Goal: Task Accomplishment & Management: Manage account settings

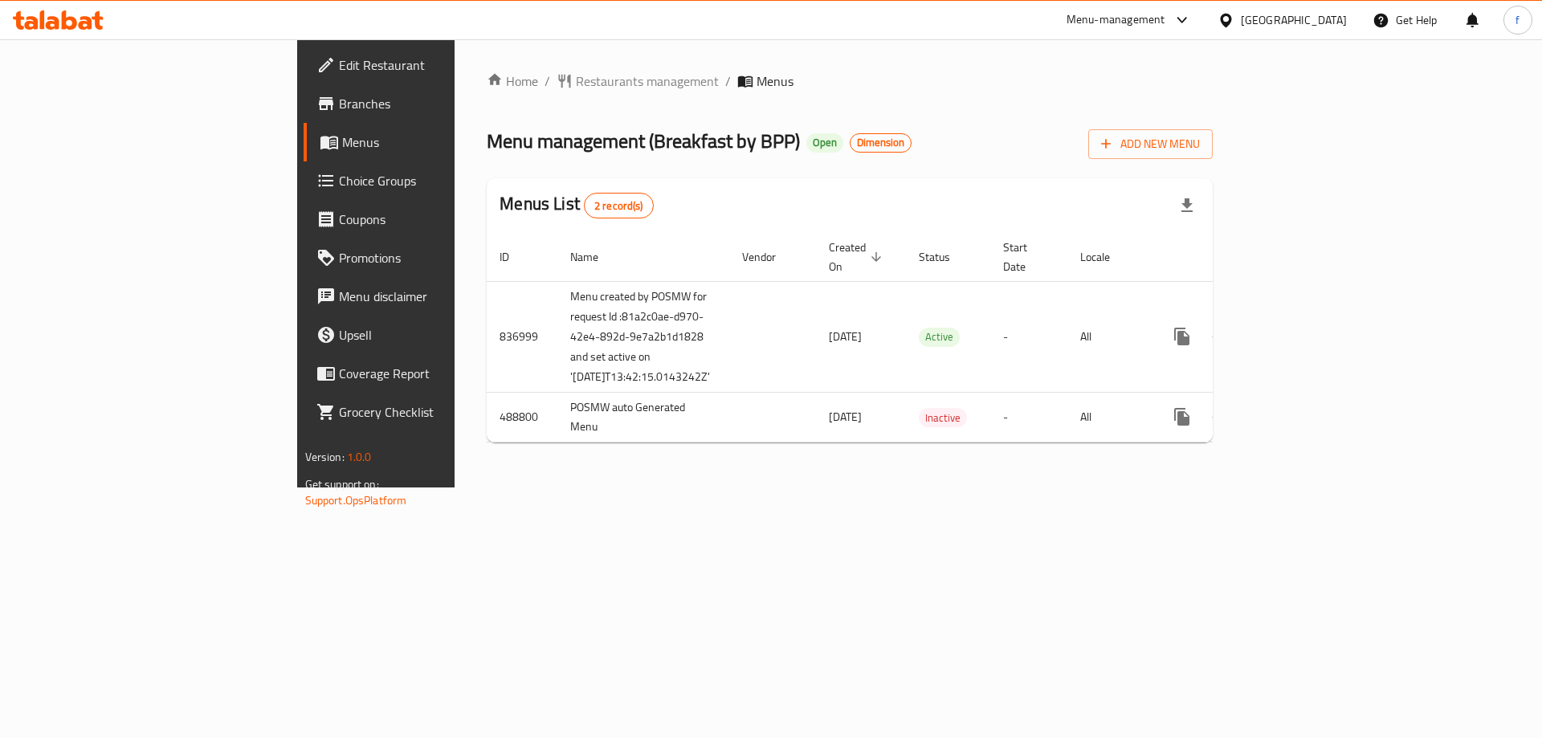
click at [339, 98] on span "Branches" at bounding box center [440, 103] width 203 height 19
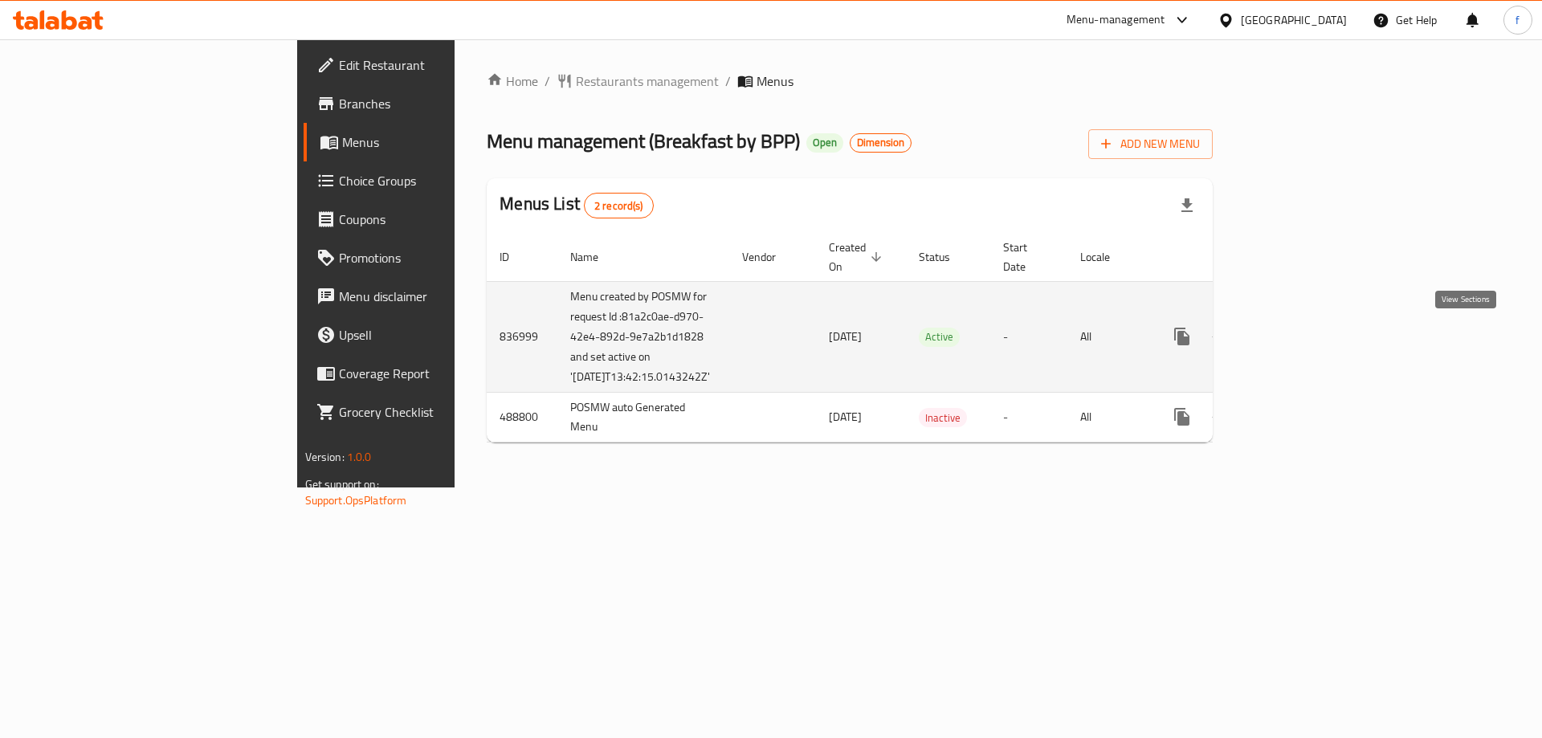
click at [1307, 341] on icon "enhanced table" at bounding box center [1297, 336] width 19 height 19
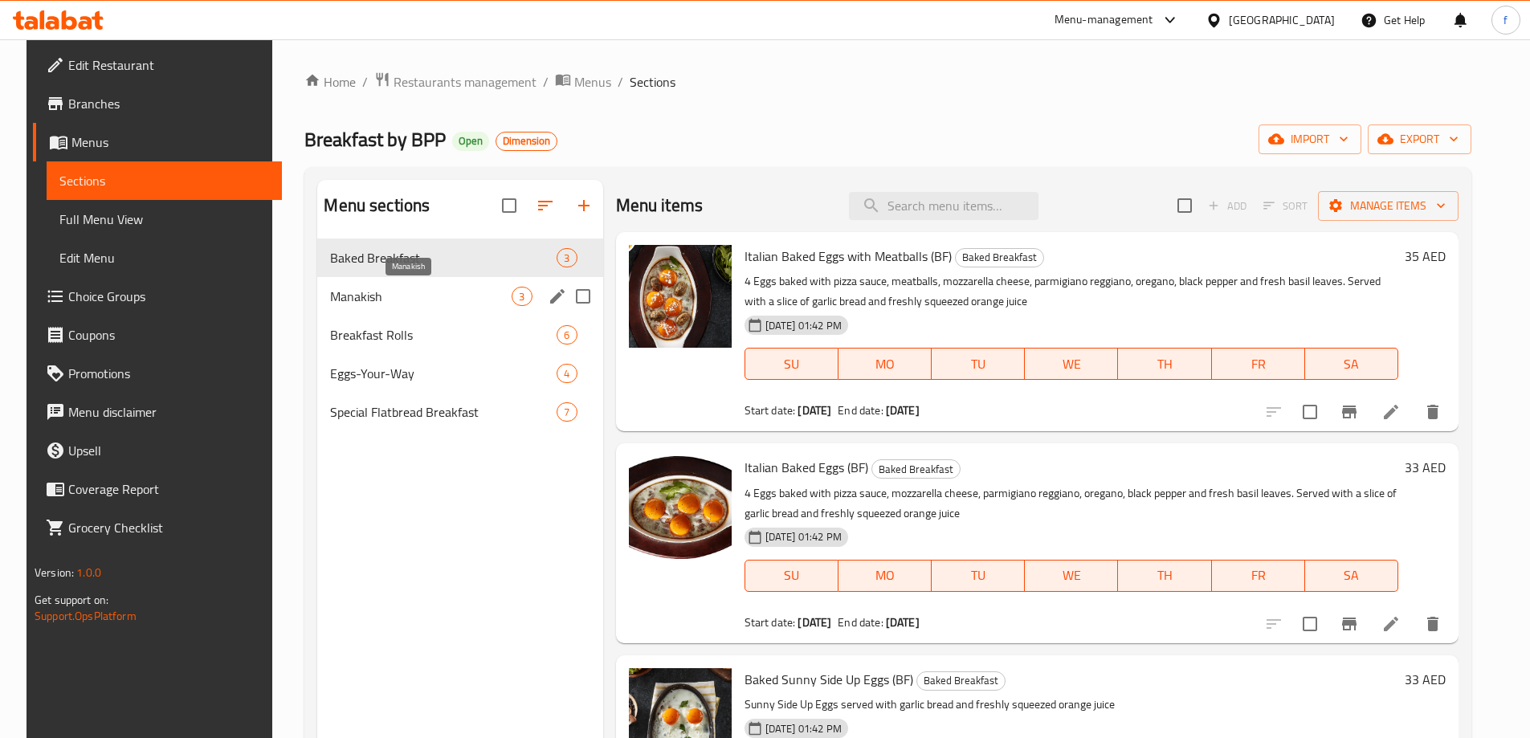
click at [452, 292] on span "Manakish" at bounding box center [420, 296] width 181 height 19
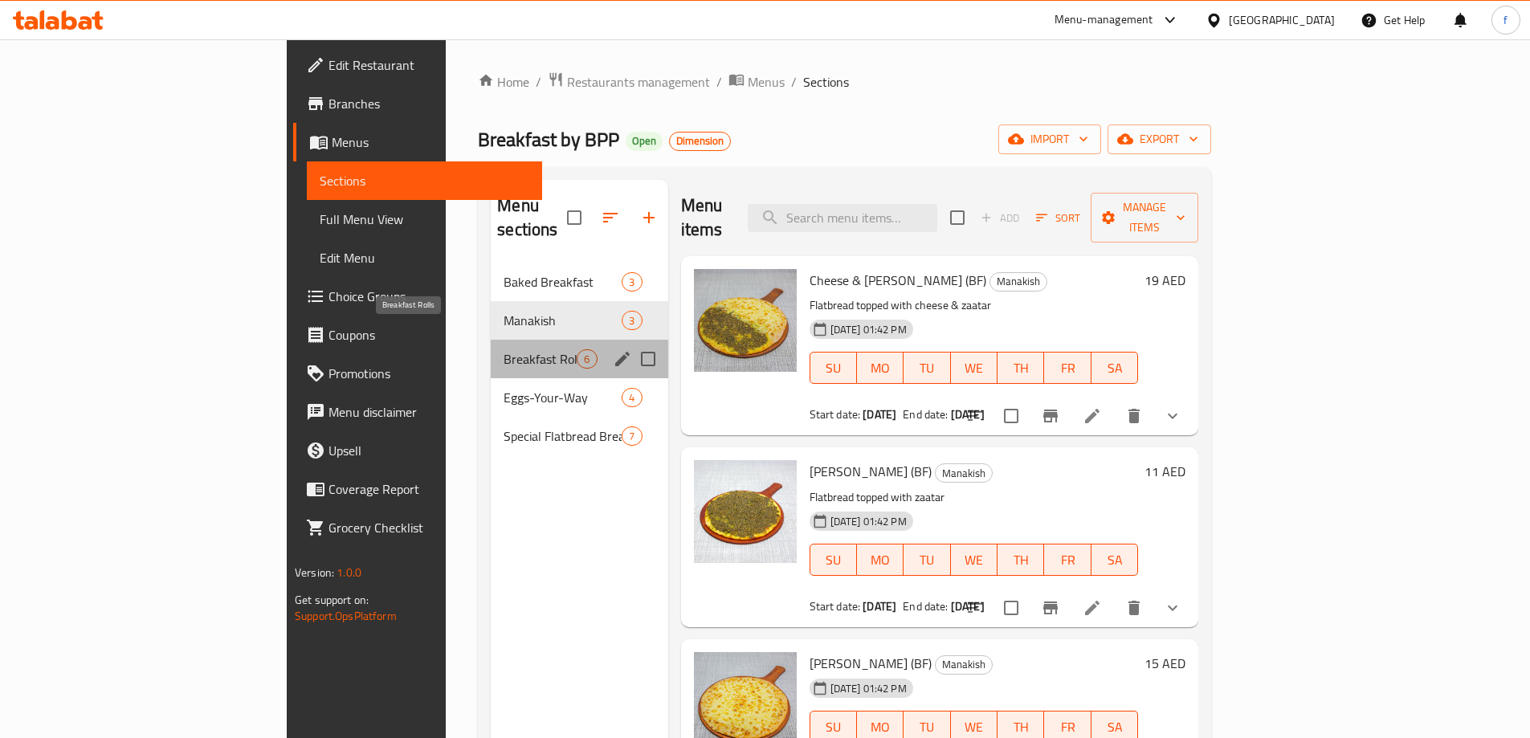
click at [503, 349] on span "Breakfast Rolls" at bounding box center [539, 358] width 73 height 19
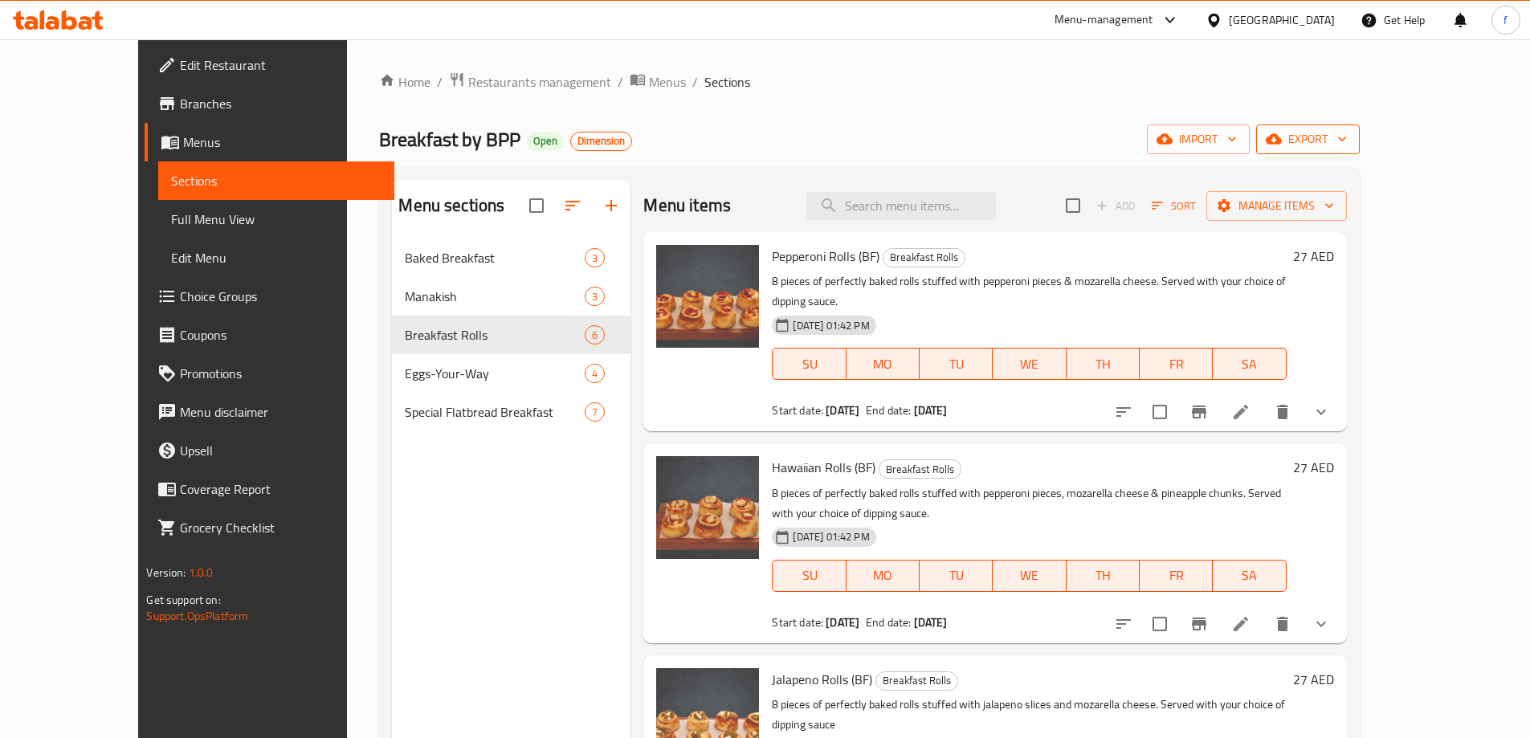
click at [1359, 150] on button "export" at bounding box center [1308, 139] width 104 height 30
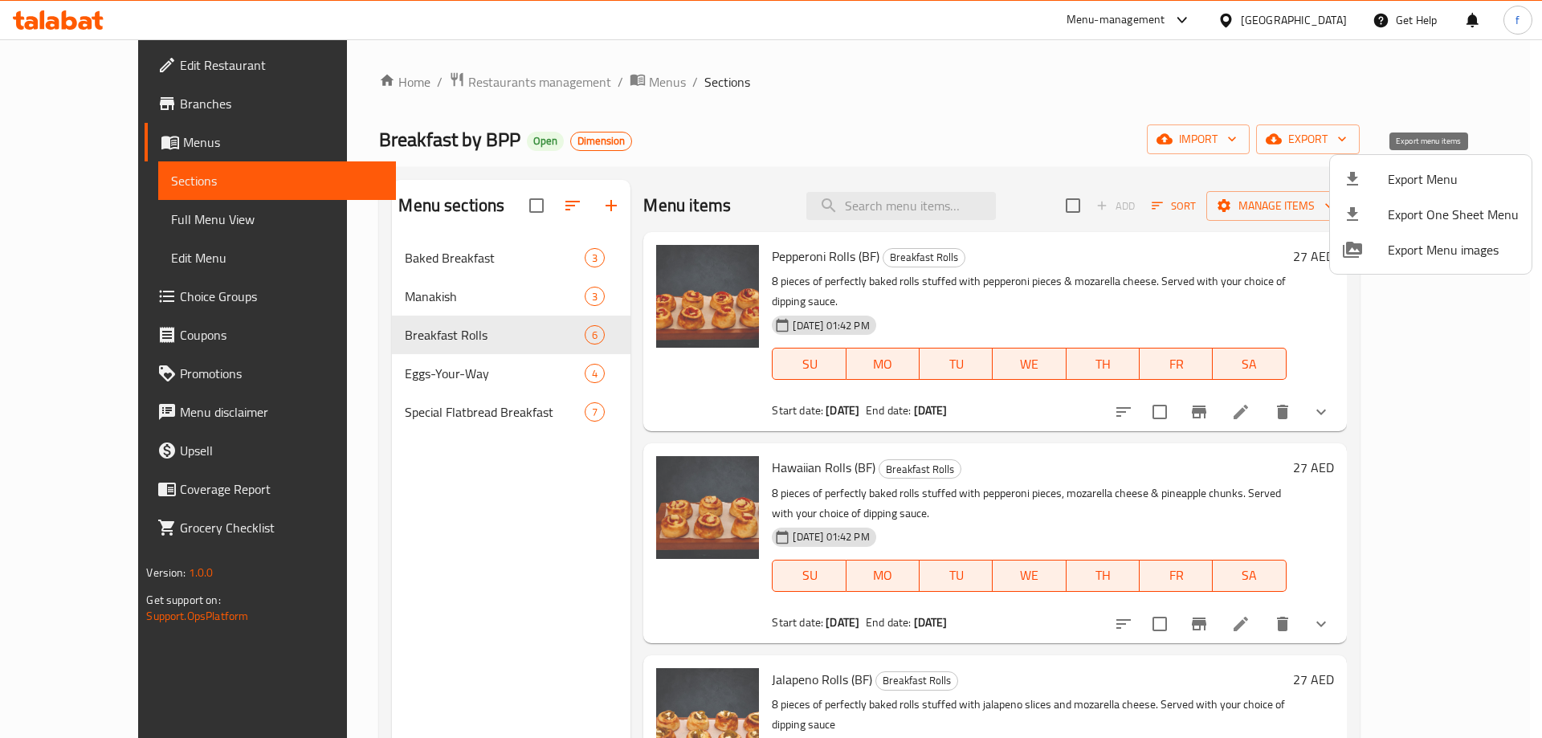
click at [1445, 184] on span "Export Menu" at bounding box center [1453, 178] width 131 height 19
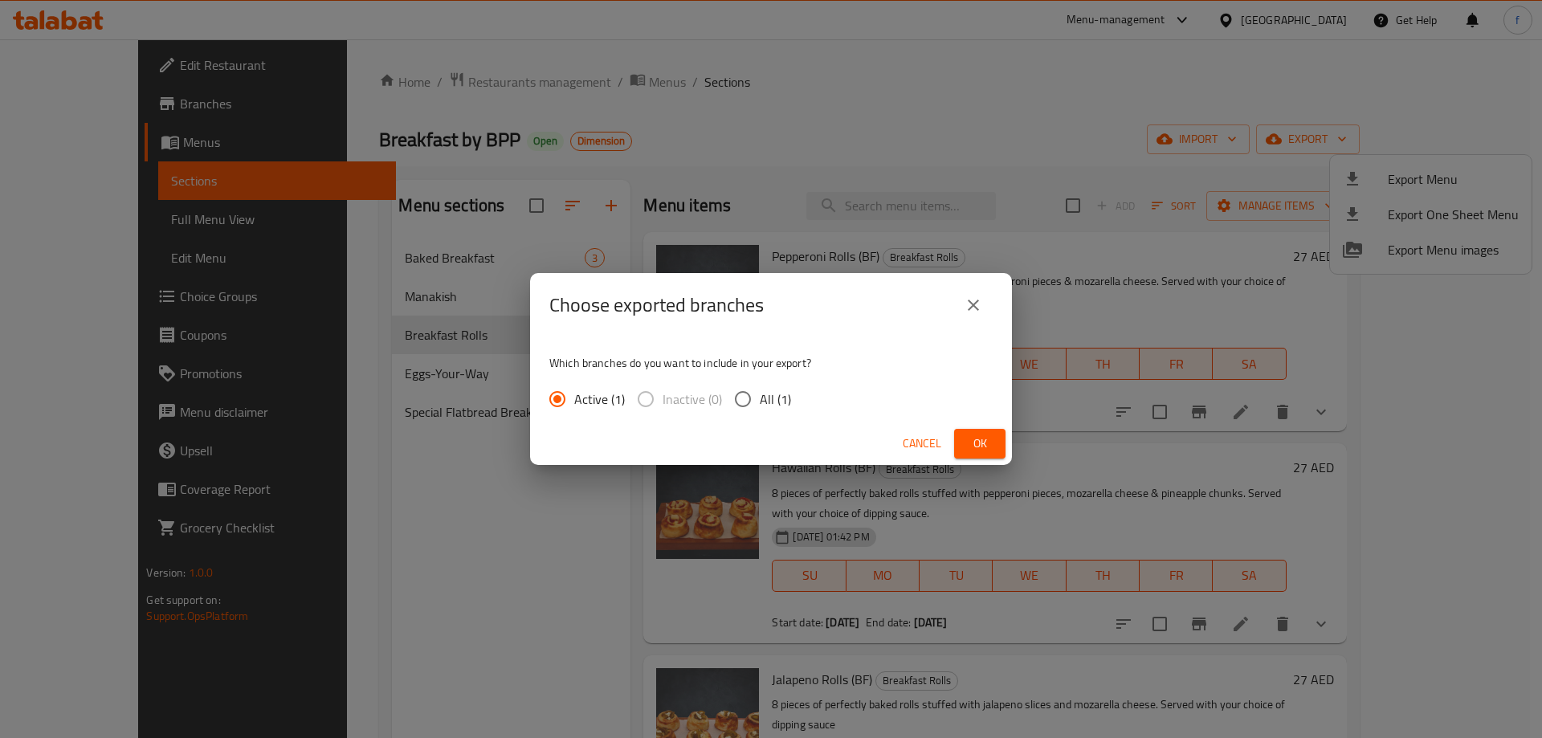
click at [756, 393] on input "All (1)" at bounding box center [743, 399] width 34 height 34
radio input "true"
click at [992, 453] on span "Ok" at bounding box center [980, 444] width 26 height 20
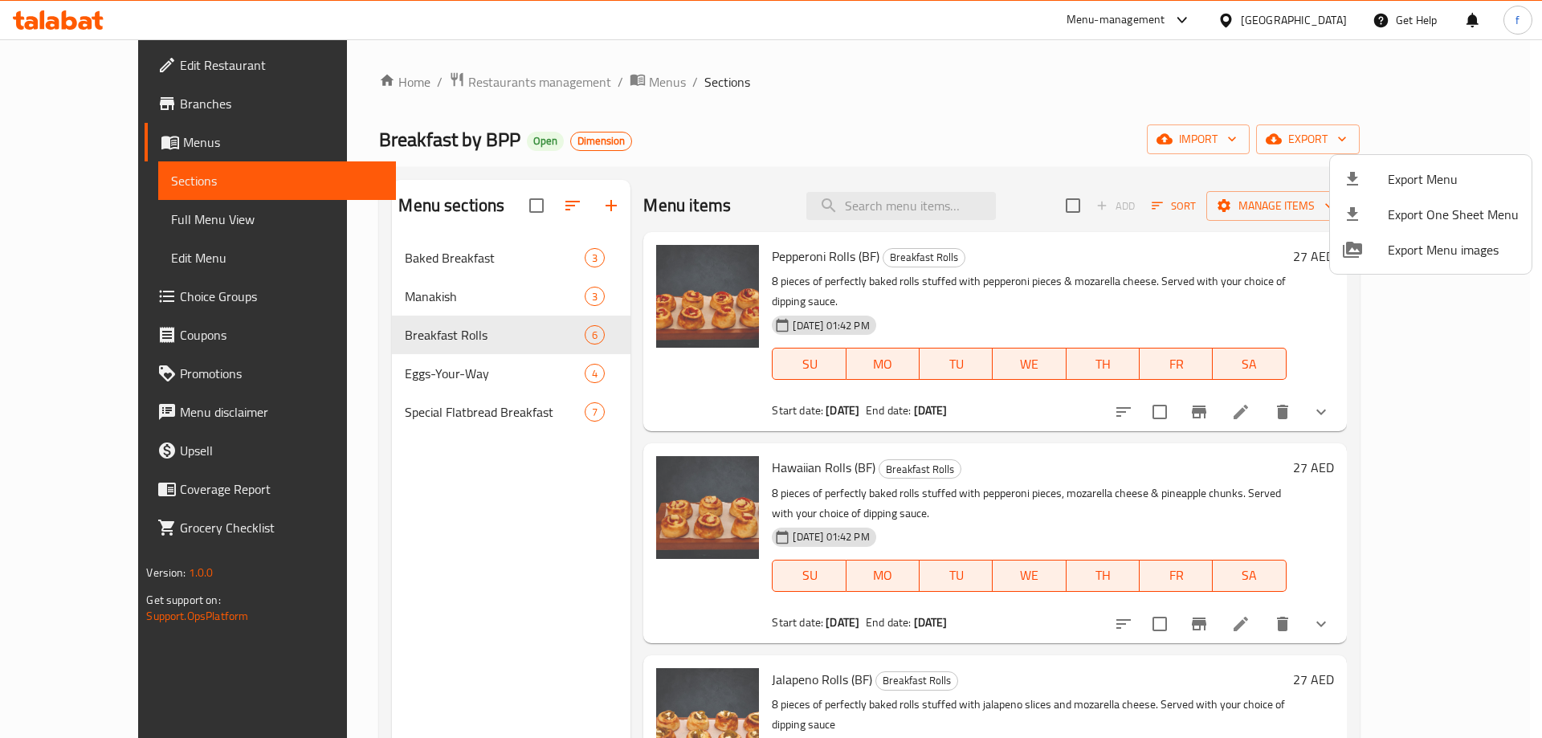
click at [95, 108] on div at bounding box center [771, 369] width 1542 height 738
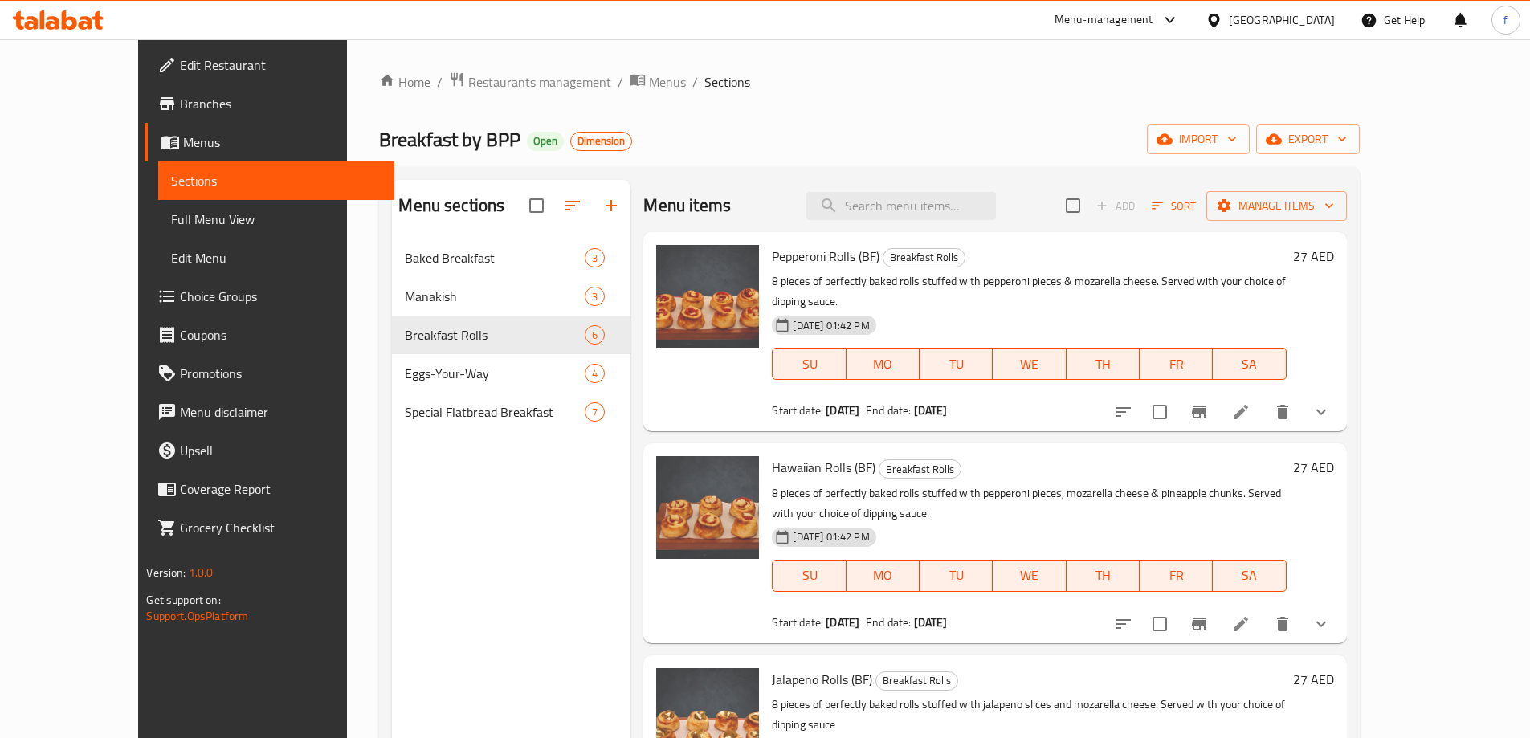
click at [379, 79] on link "Home" at bounding box center [404, 81] width 51 height 19
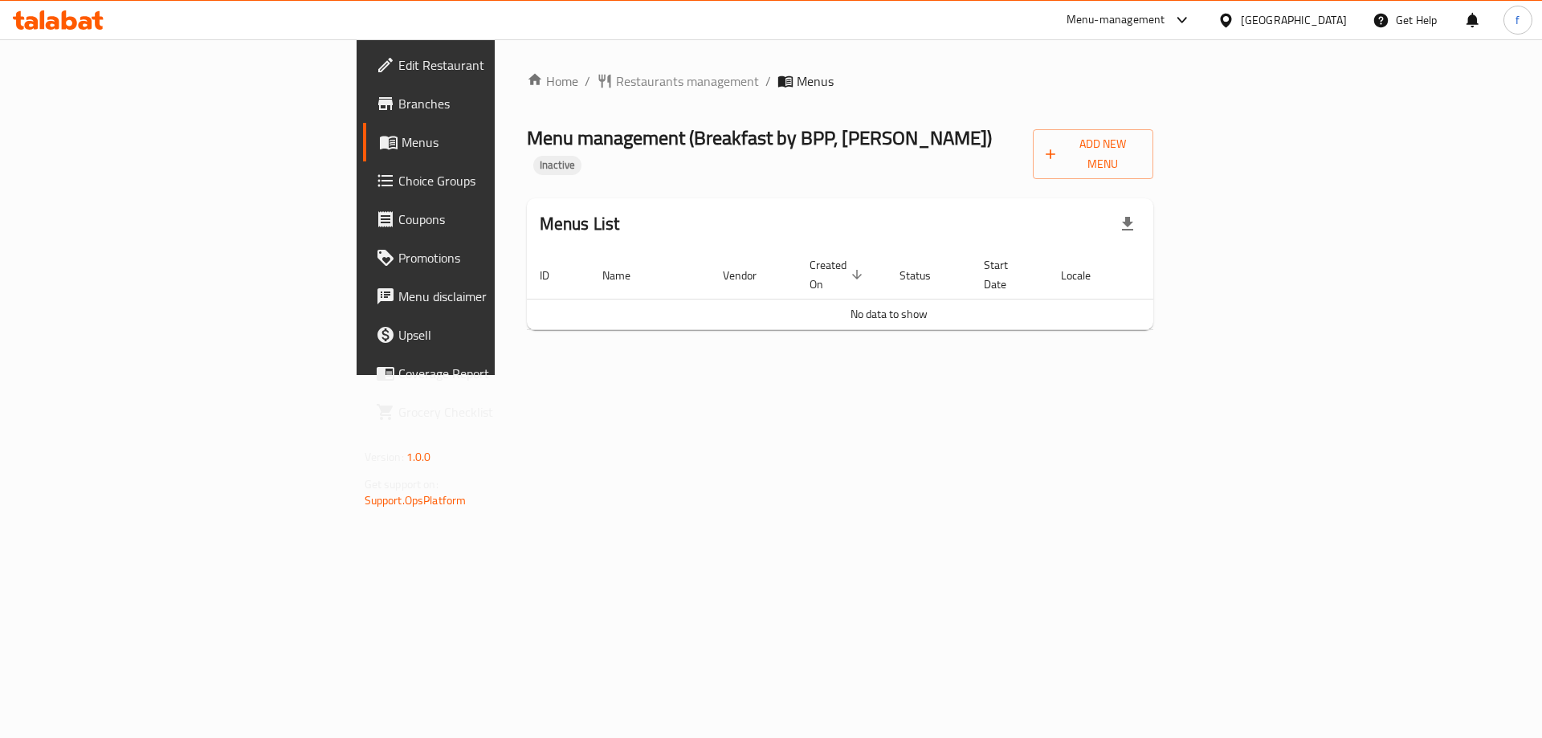
click at [398, 108] on span "Branches" at bounding box center [499, 103] width 203 height 19
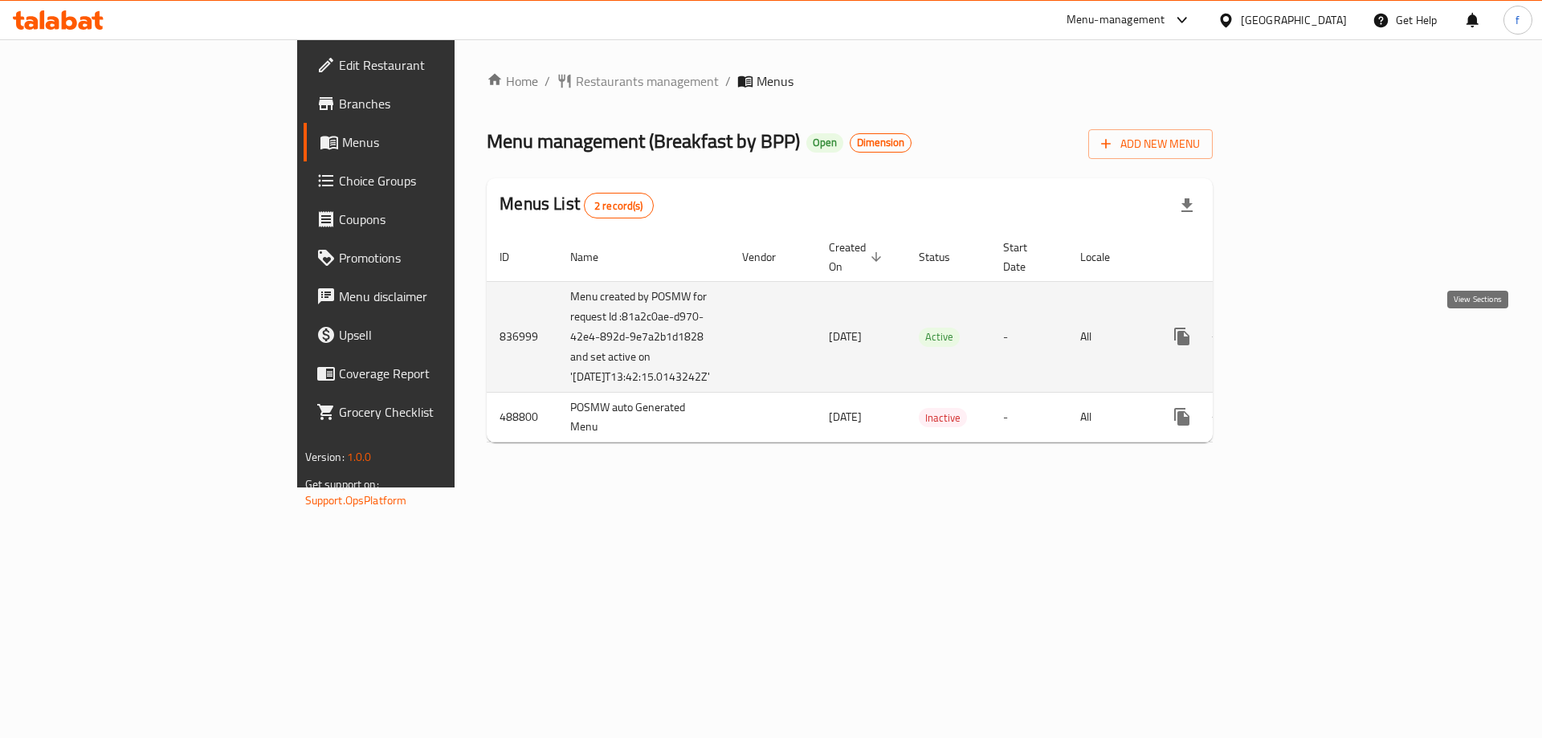
click at [1317, 328] on link "enhanced table" at bounding box center [1297, 336] width 39 height 39
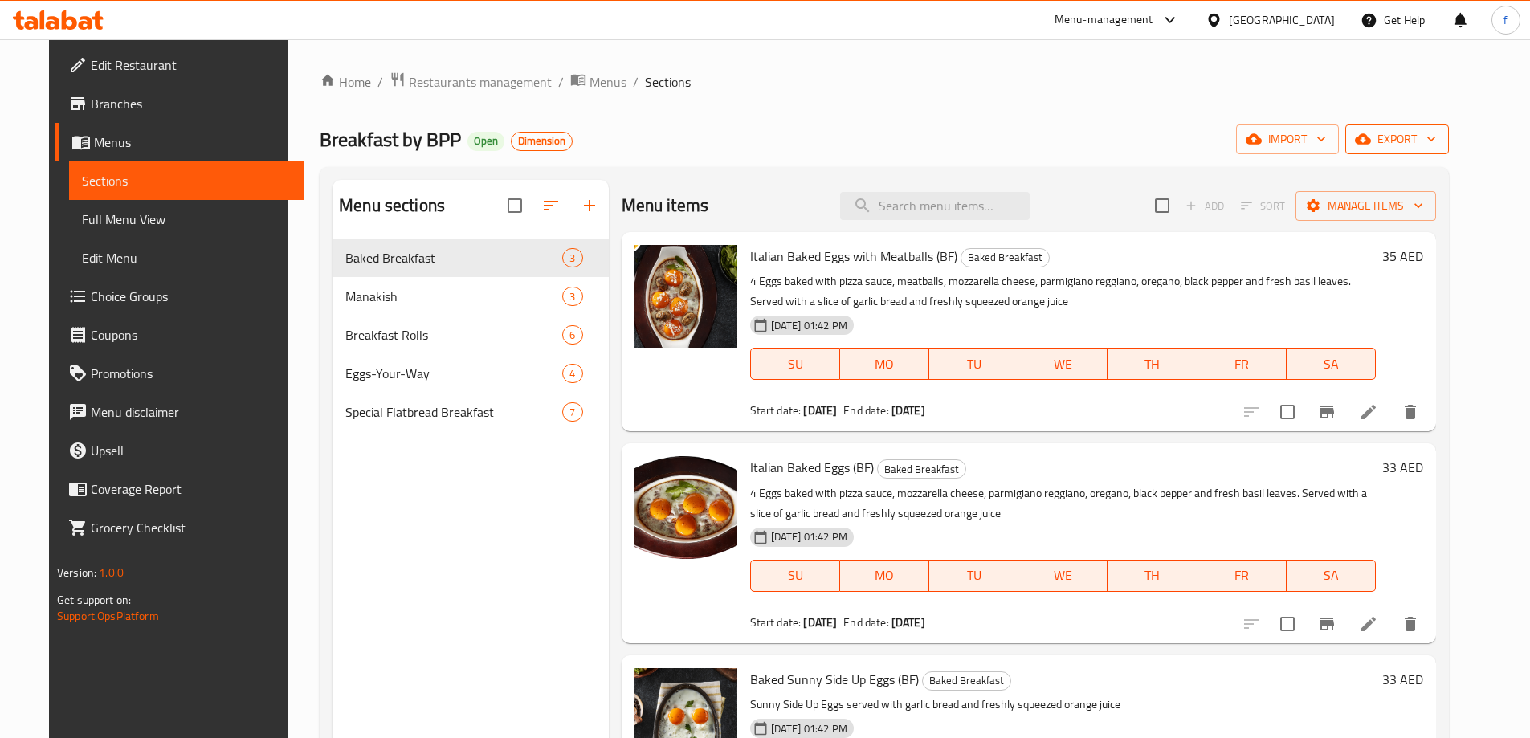
click at [1449, 138] on button "export" at bounding box center [1397, 139] width 104 height 30
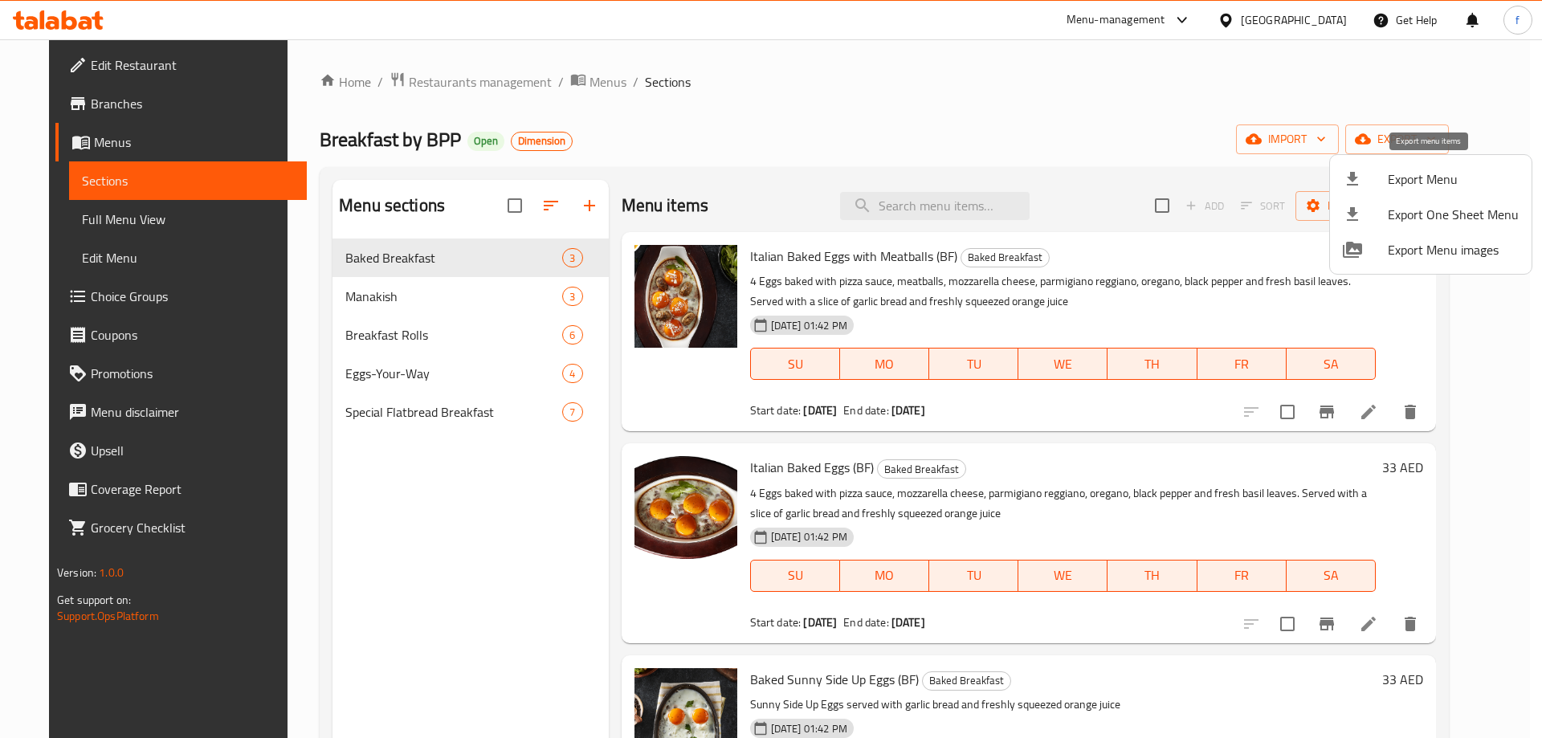
click at [1497, 172] on span "Export Menu" at bounding box center [1453, 178] width 131 height 19
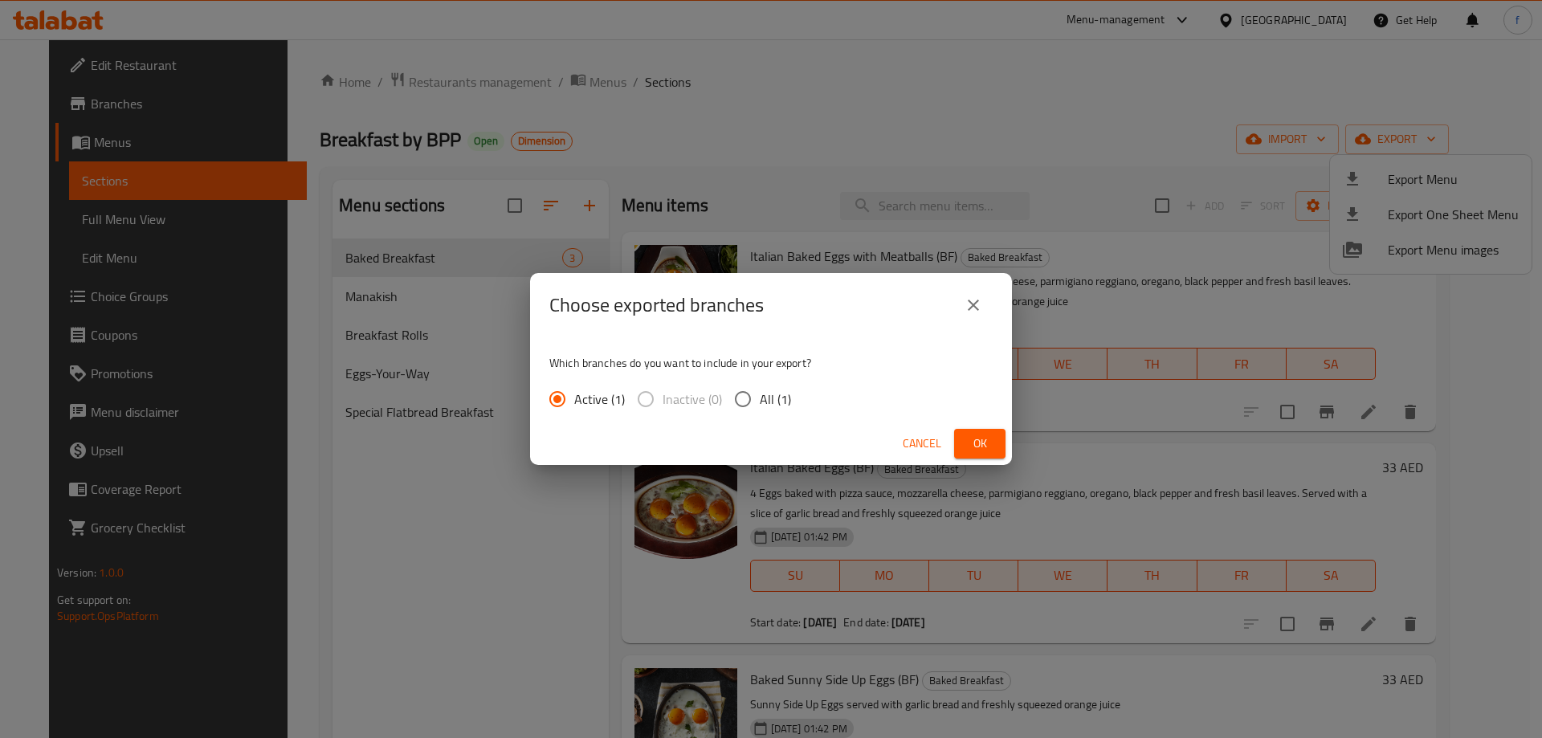
click at [743, 396] on input "All (1)" at bounding box center [743, 399] width 34 height 34
radio input "true"
click at [984, 446] on span "Ok" at bounding box center [980, 444] width 26 height 20
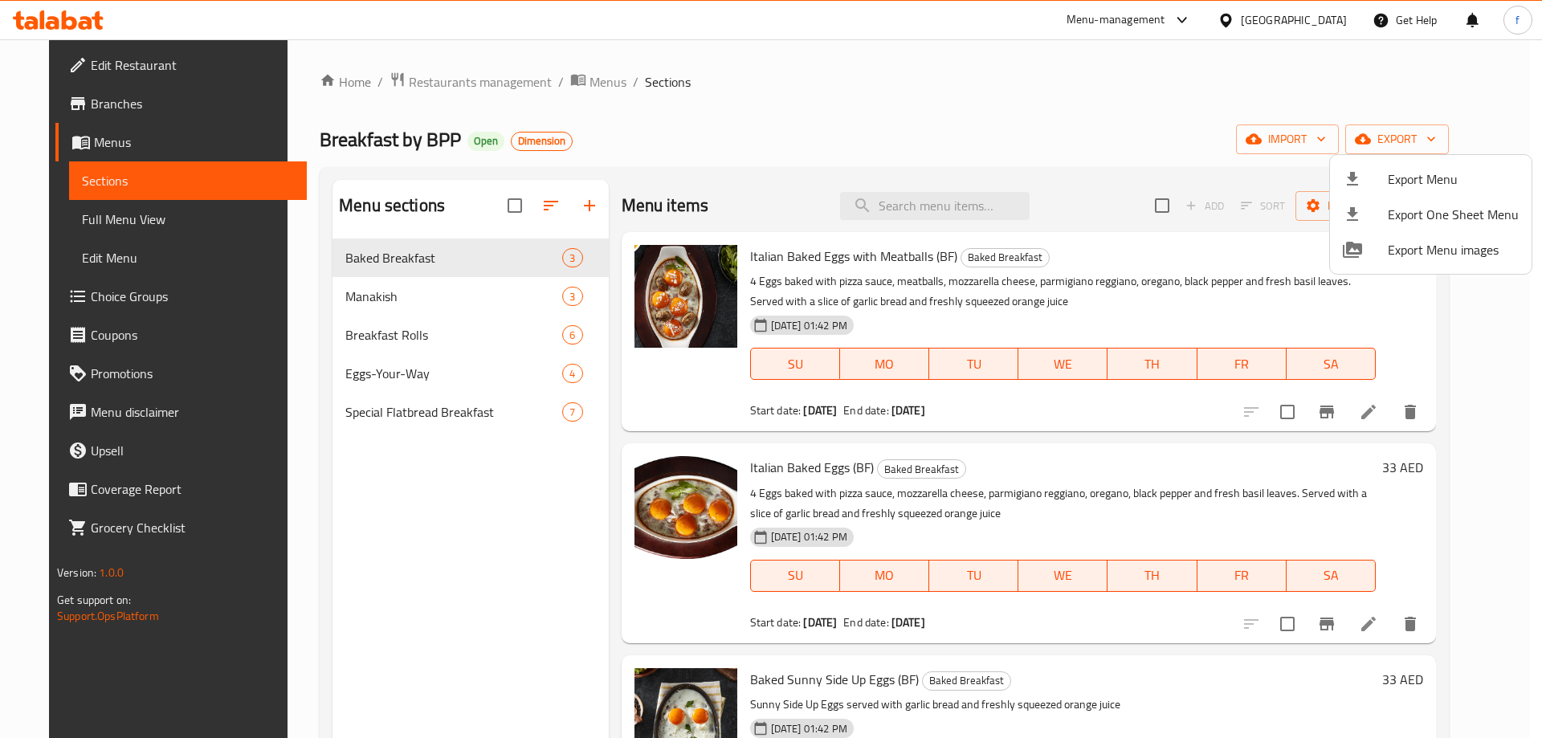
click at [109, 68] on div at bounding box center [771, 369] width 1542 height 738
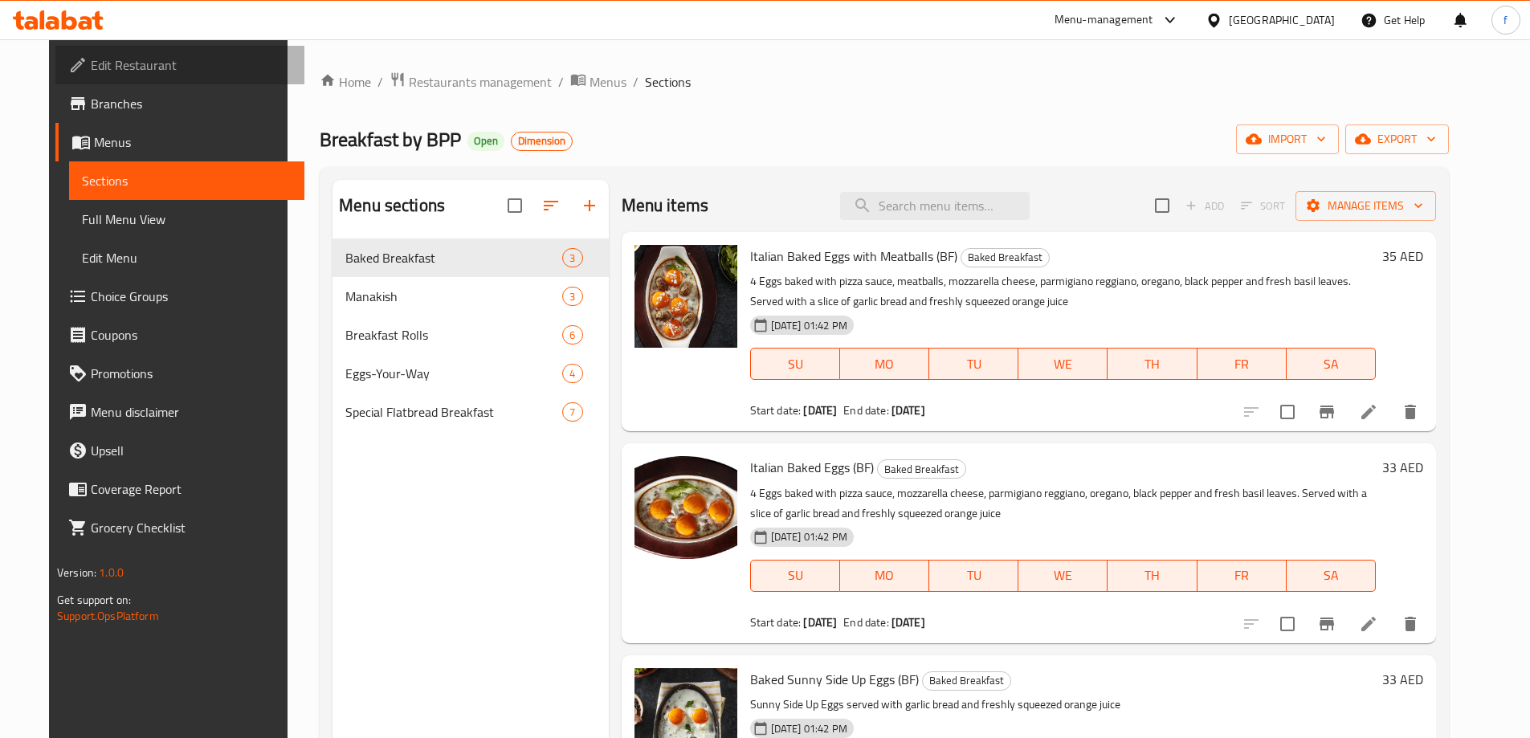
click at [91, 55] on span "Edit Restaurant" at bounding box center [191, 64] width 201 height 19
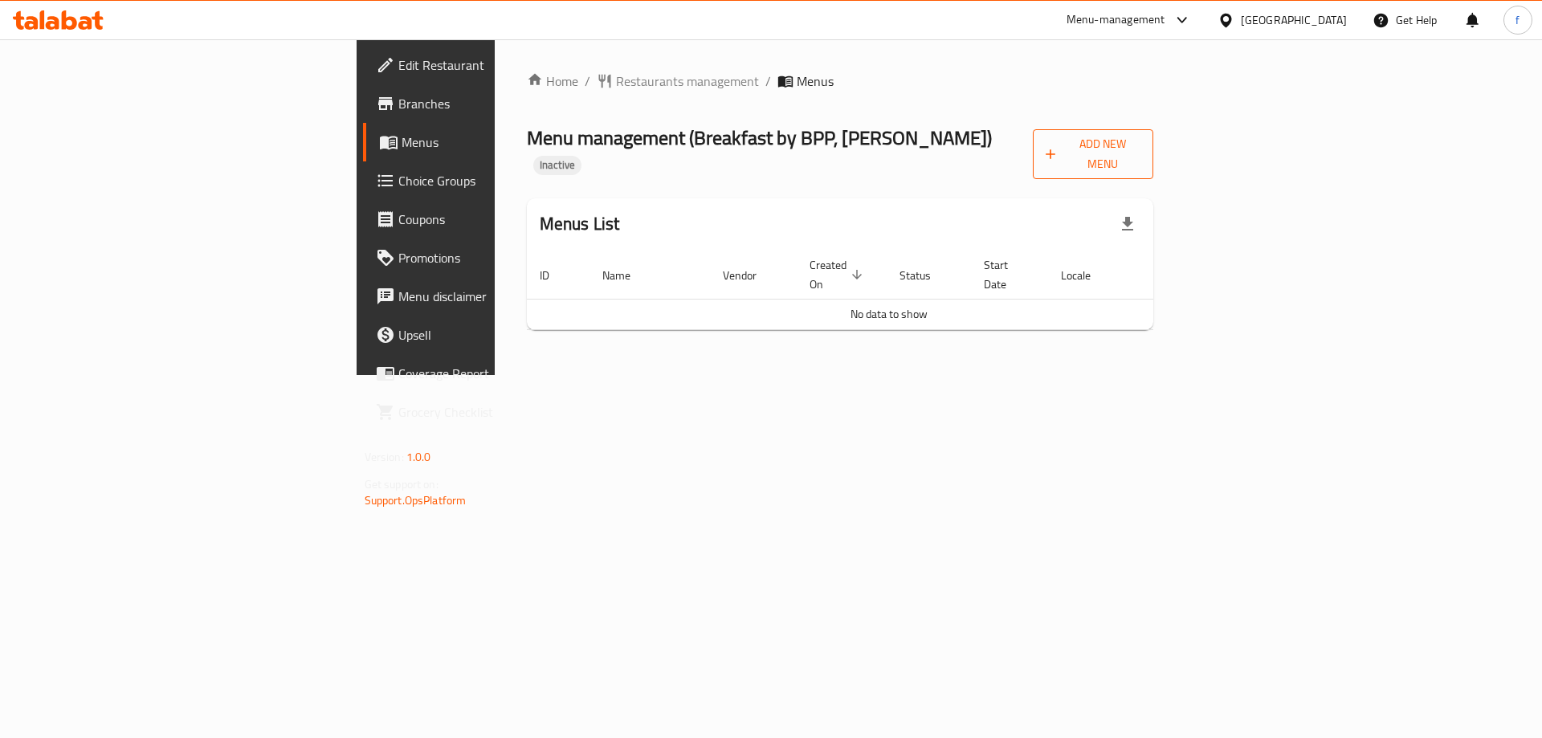
click at [1141, 137] on span "Add New Menu" at bounding box center [1093, 154] width 96 height 40
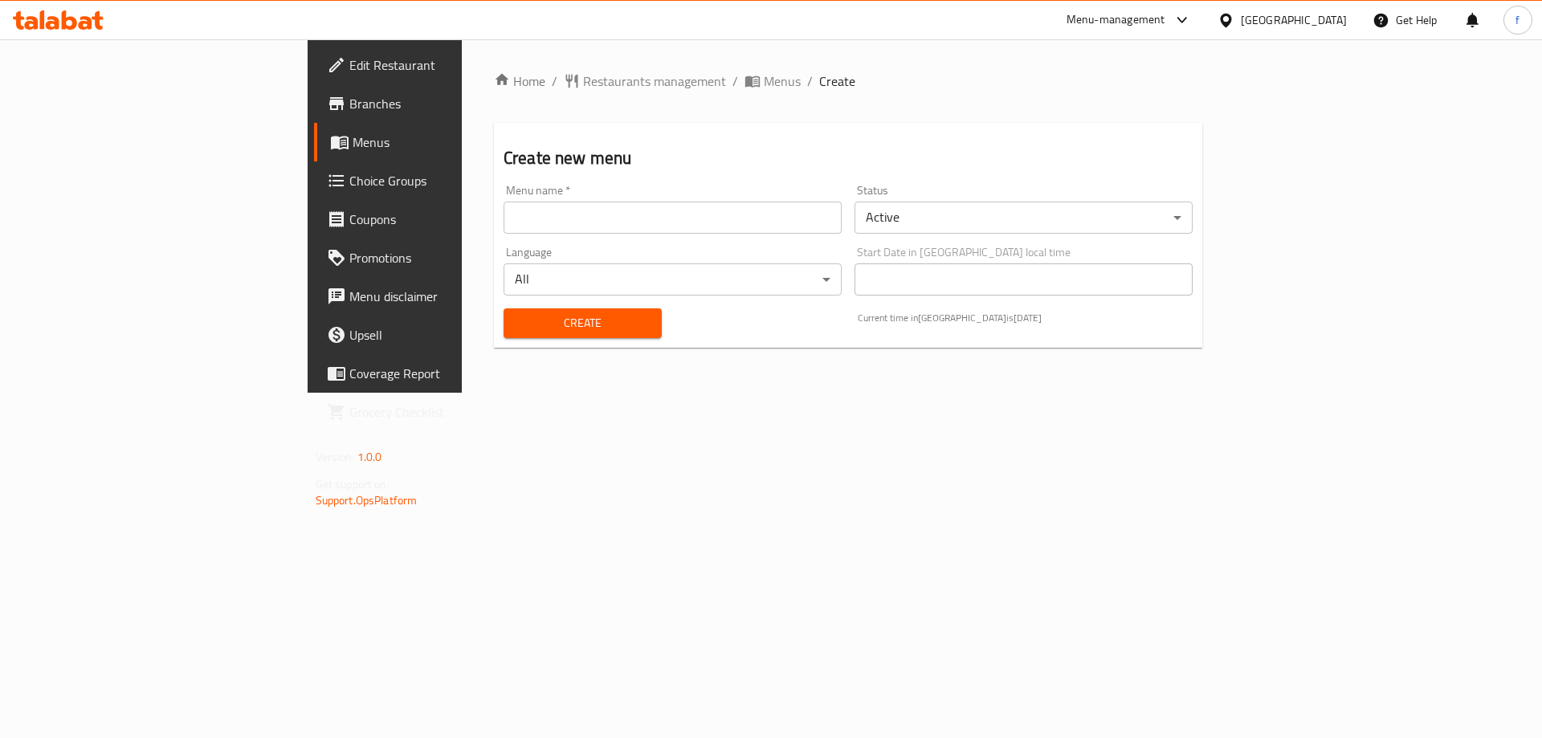
click at [675, 233] on input "text" at bounding box center [672, 218] width 338 height 32
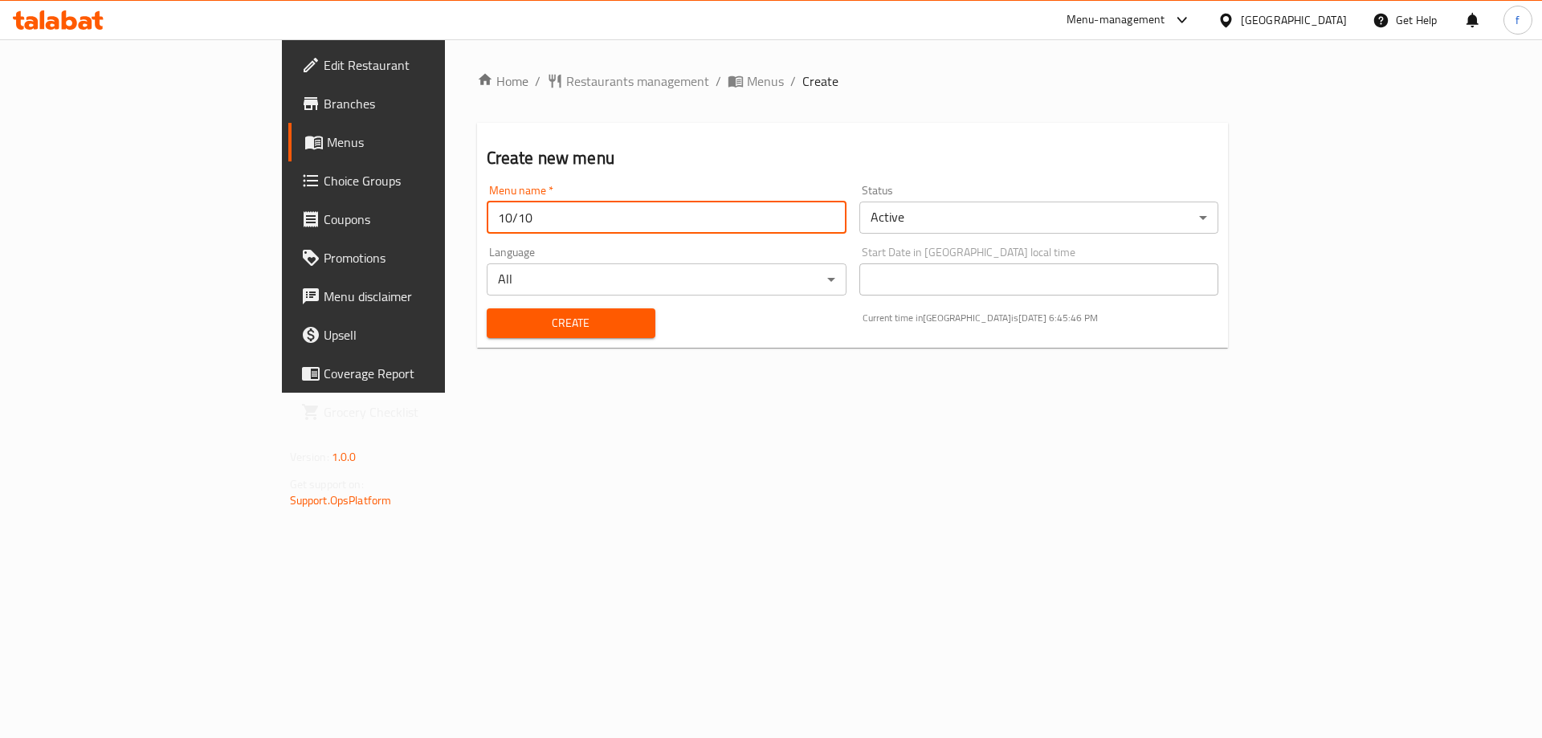
type input "10/10"
click at [499, 321] on span "Create" at bounding box center [570, 323] width 143 height 20
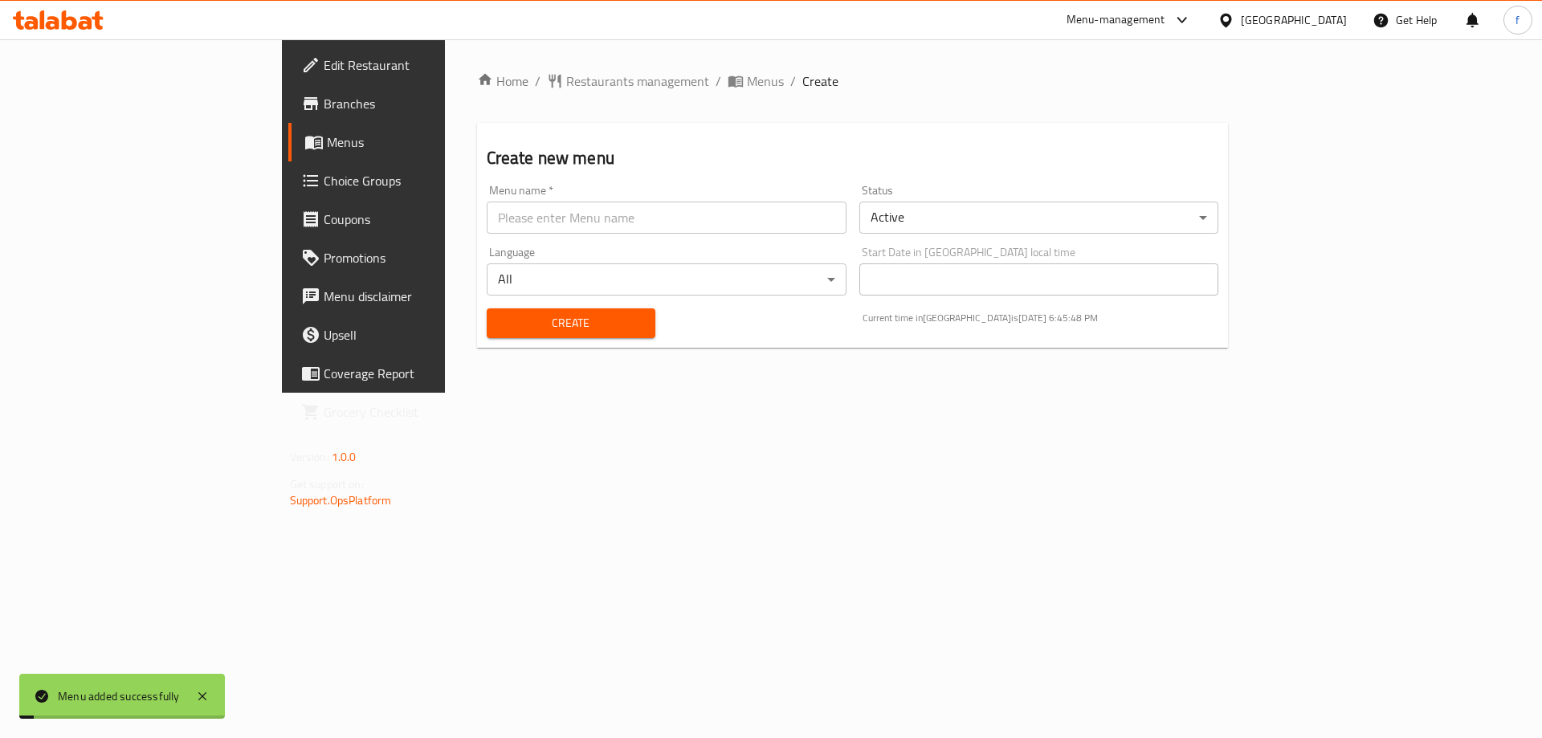
click at [556, 67] on div "Home / Restaurants management / Menus / Create Create new menu Menu name   * Me…" at bounding box center [853, 215] width 816 height 353
click at [747, 79] on span "Menus" at bounding box center [765, 80] width 37 height 19
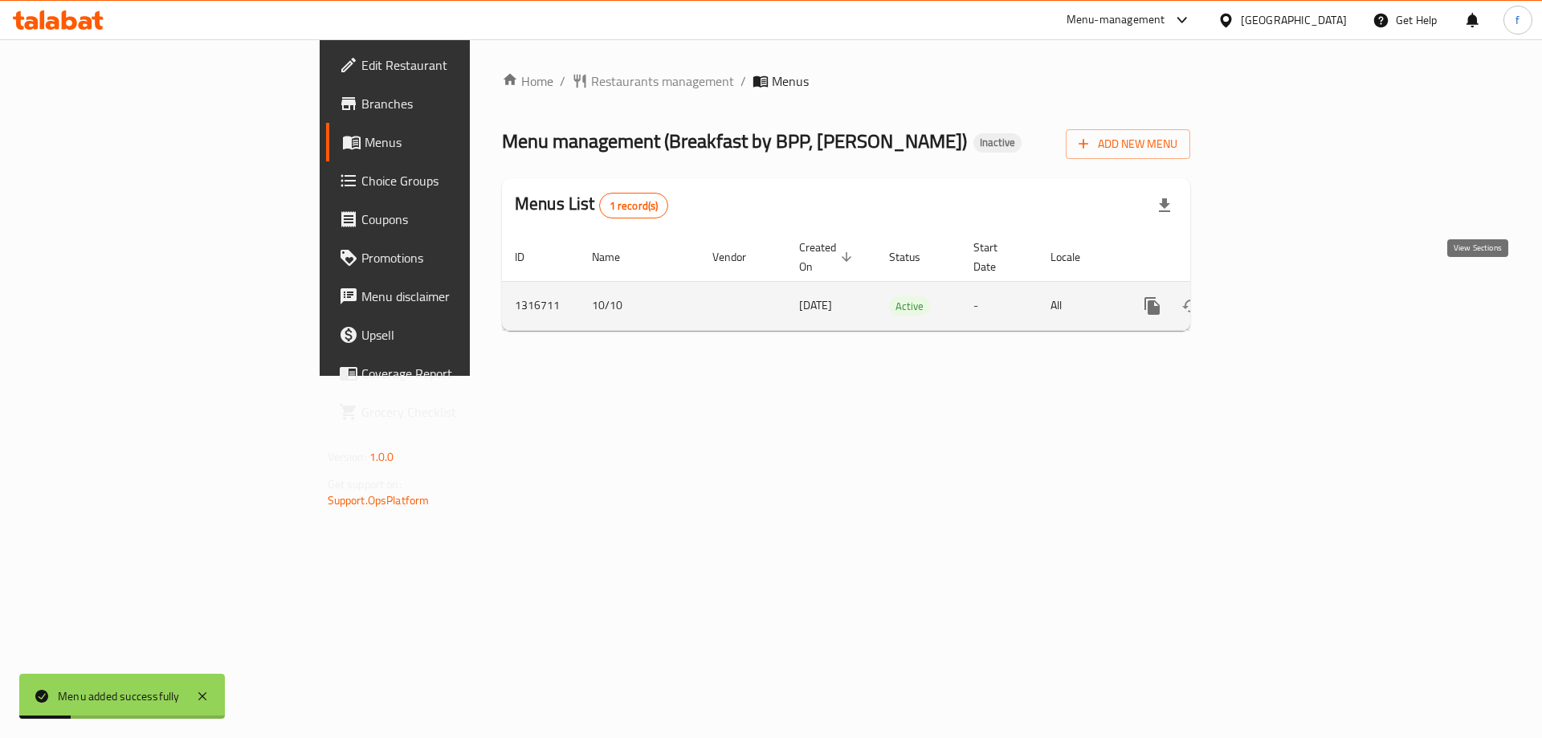
click at [1287, 291] on link "enhanced table" at bounding box center [1268, 306] width 39 height 39
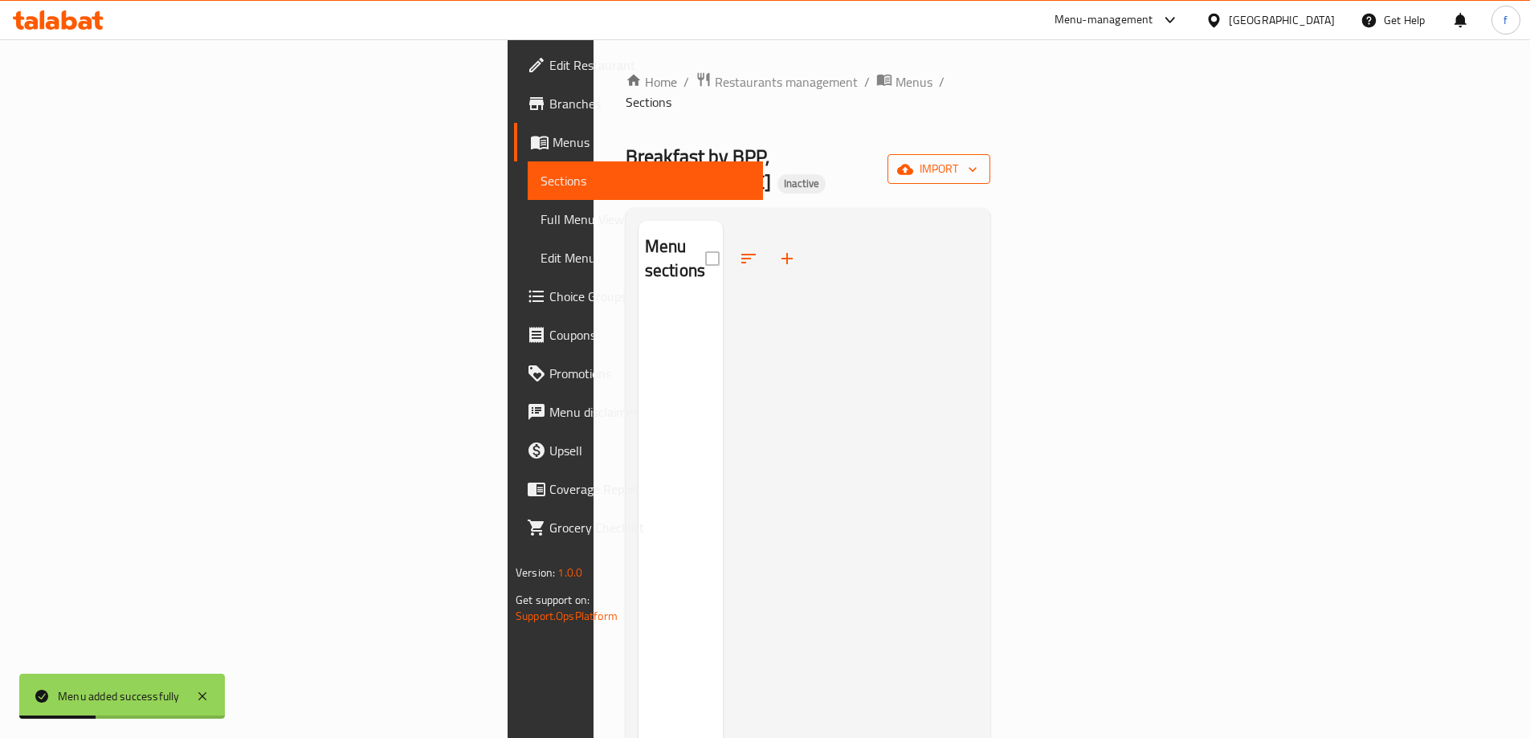
click at [990, 154] on button "import" at bounding box center [938, 169] width 103 height 30
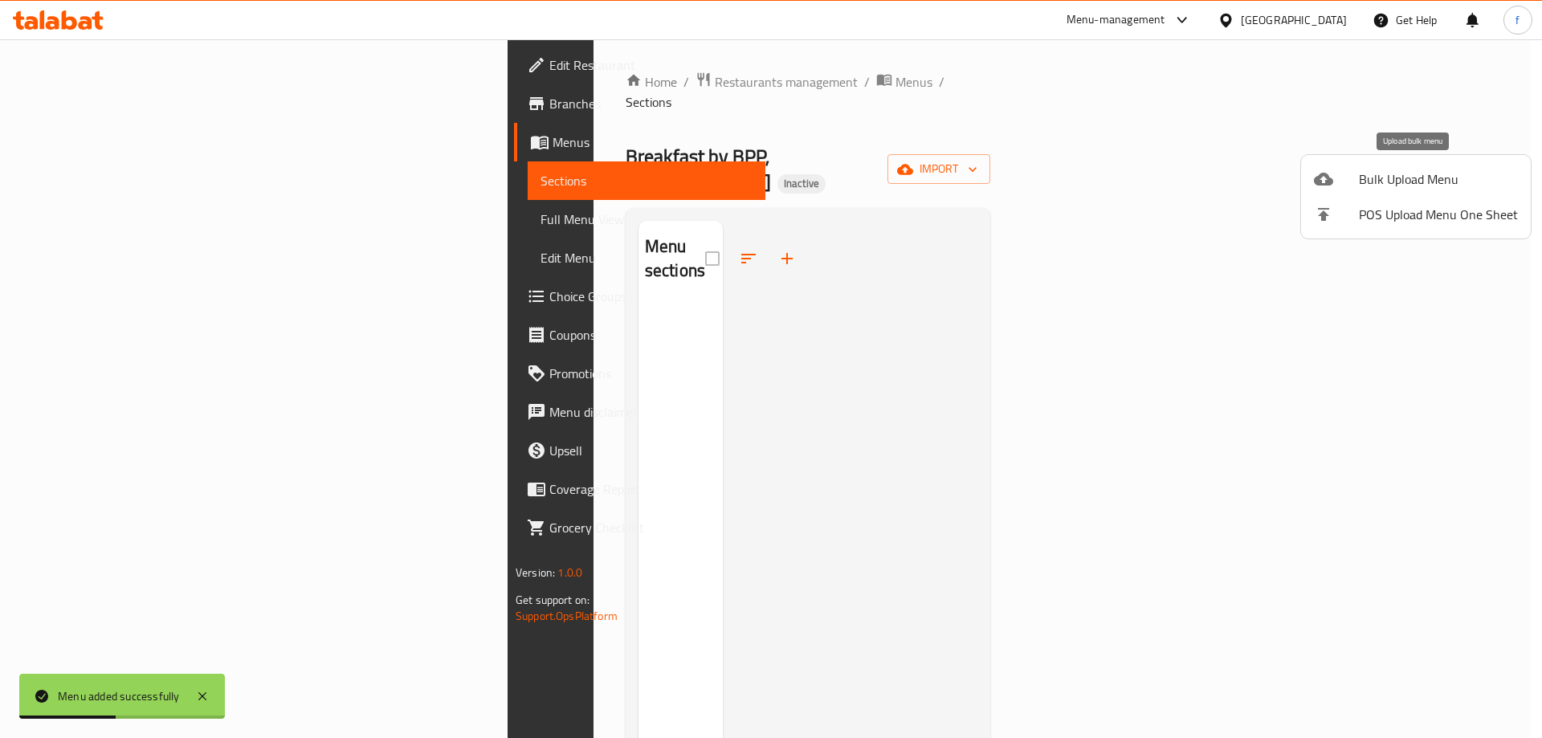
click at [1378, 181] on span "Bulk Upload Menu" at bounding box center [1438, 178] width 159 height 19
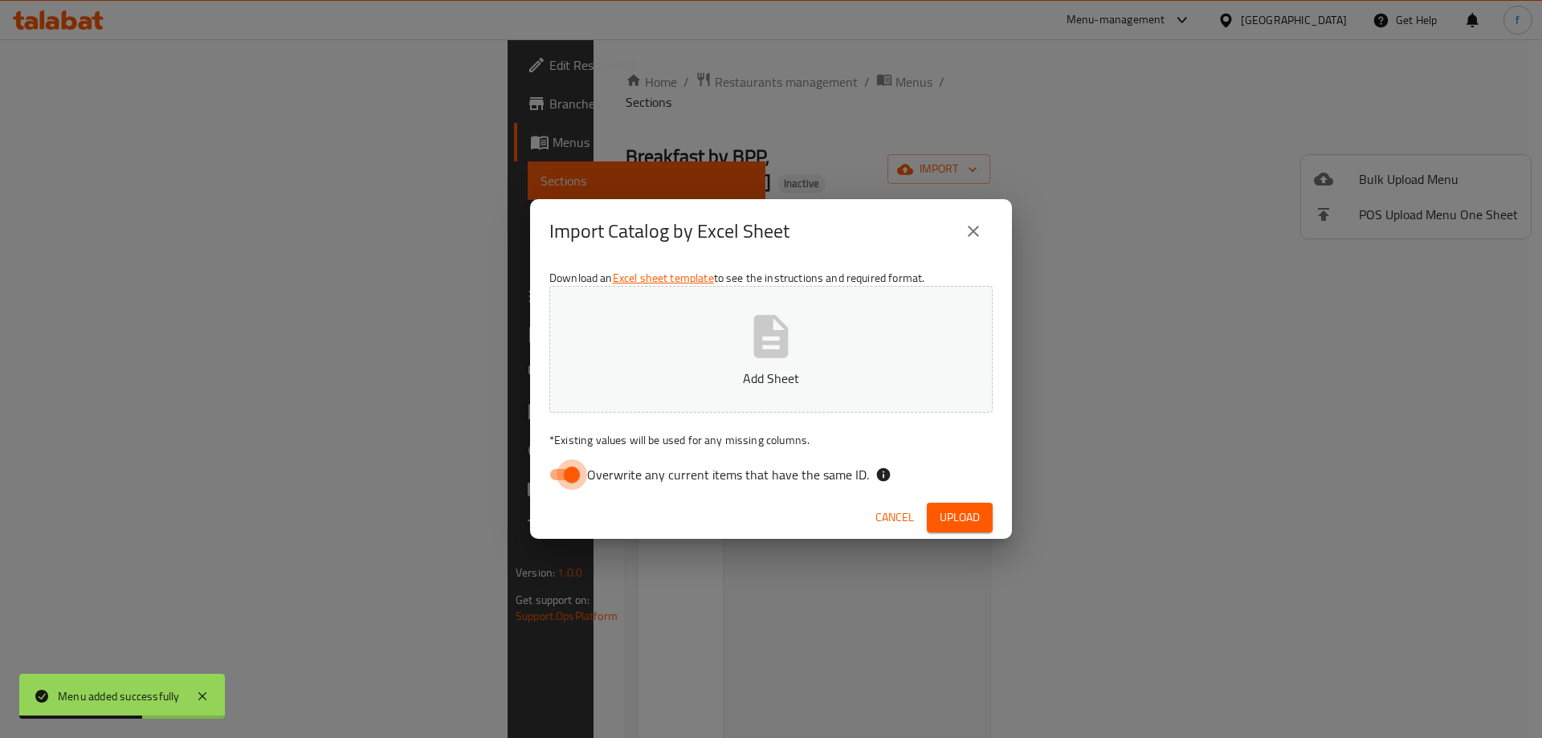
click at [560, 479] on input "Overwrite any current items that have the same ID." at bounding box center [572, 474] width 92 height 31
checkbox input "false"
click at [972, 517] on span "Upload" at bounding box center [959, 517] width 40 height 20
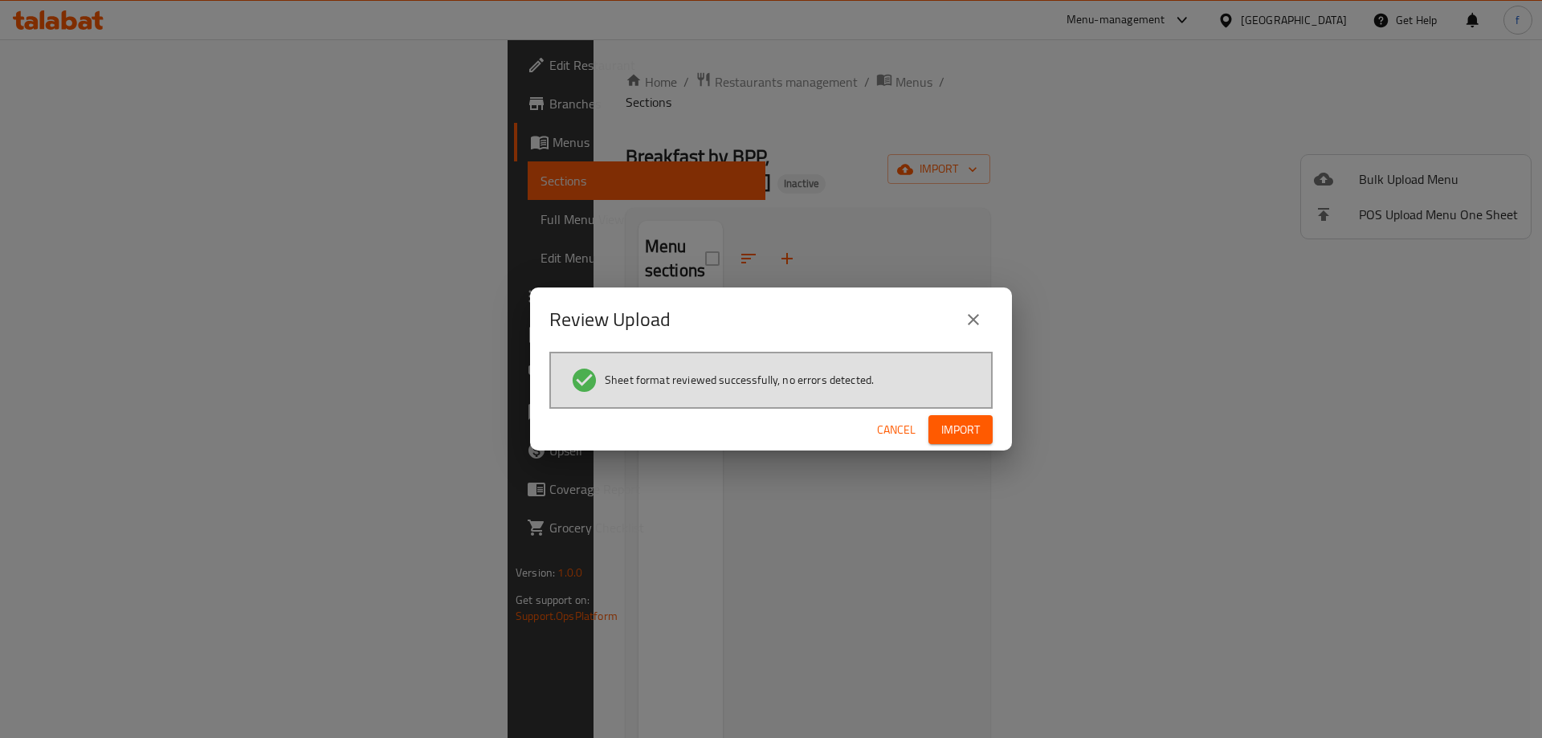
click at [986, 425] on button "Import" at bounding box center [960, 430] width 64 height 30
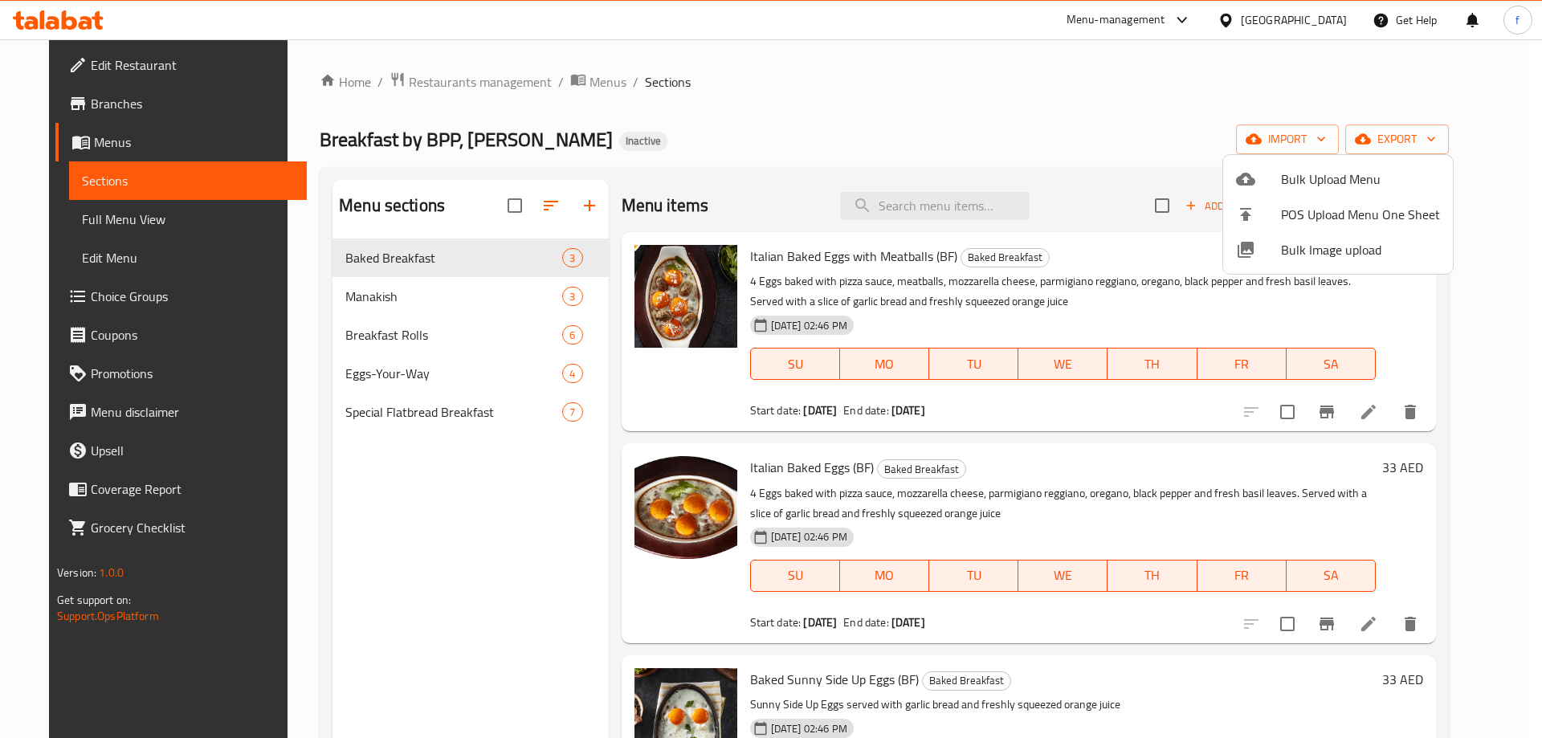
click at [438, 385] on div at bounding box center [771, 369] width 1542 height 738
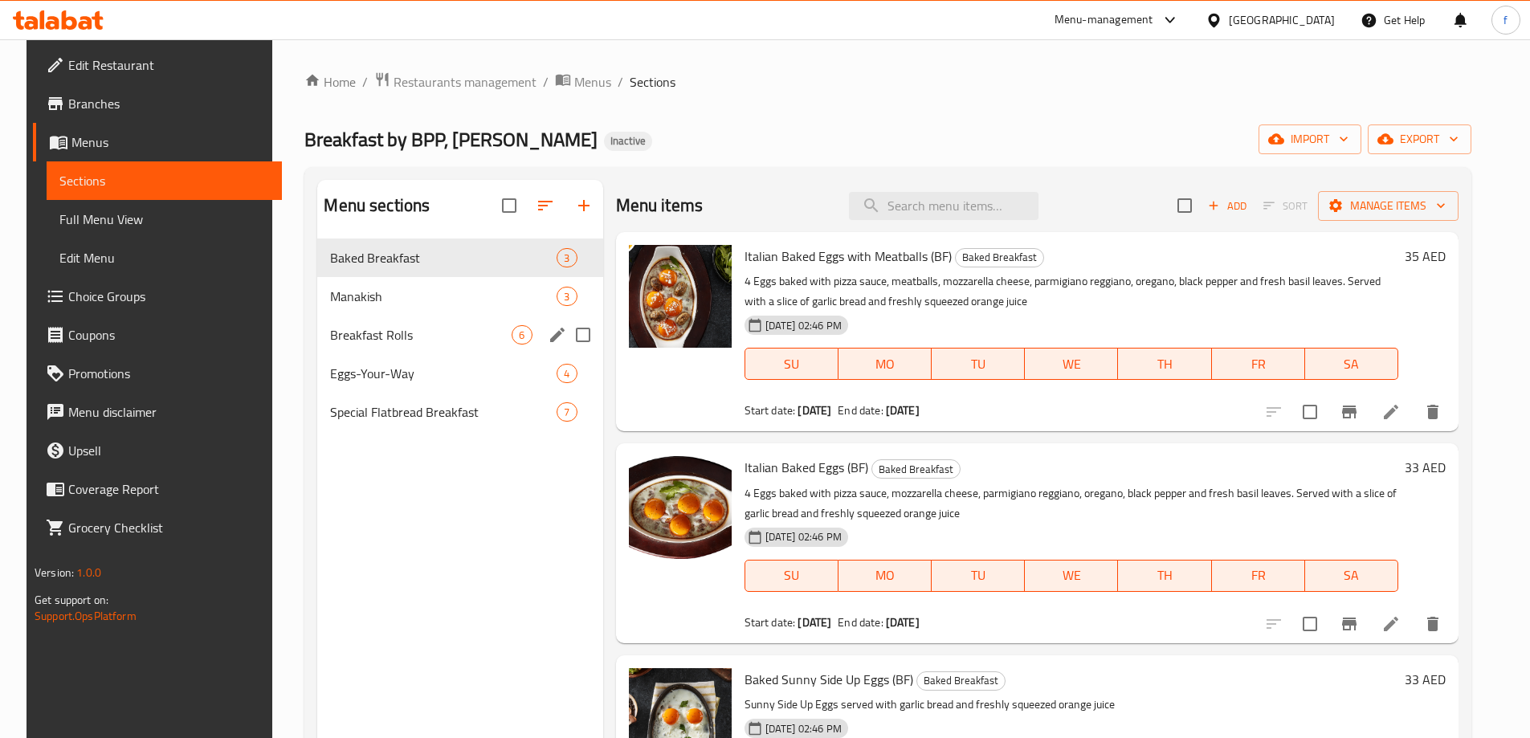
click at [439, 336] on span "Breakfast Rolls" at bounding box center [420, 334] width 181 height 19
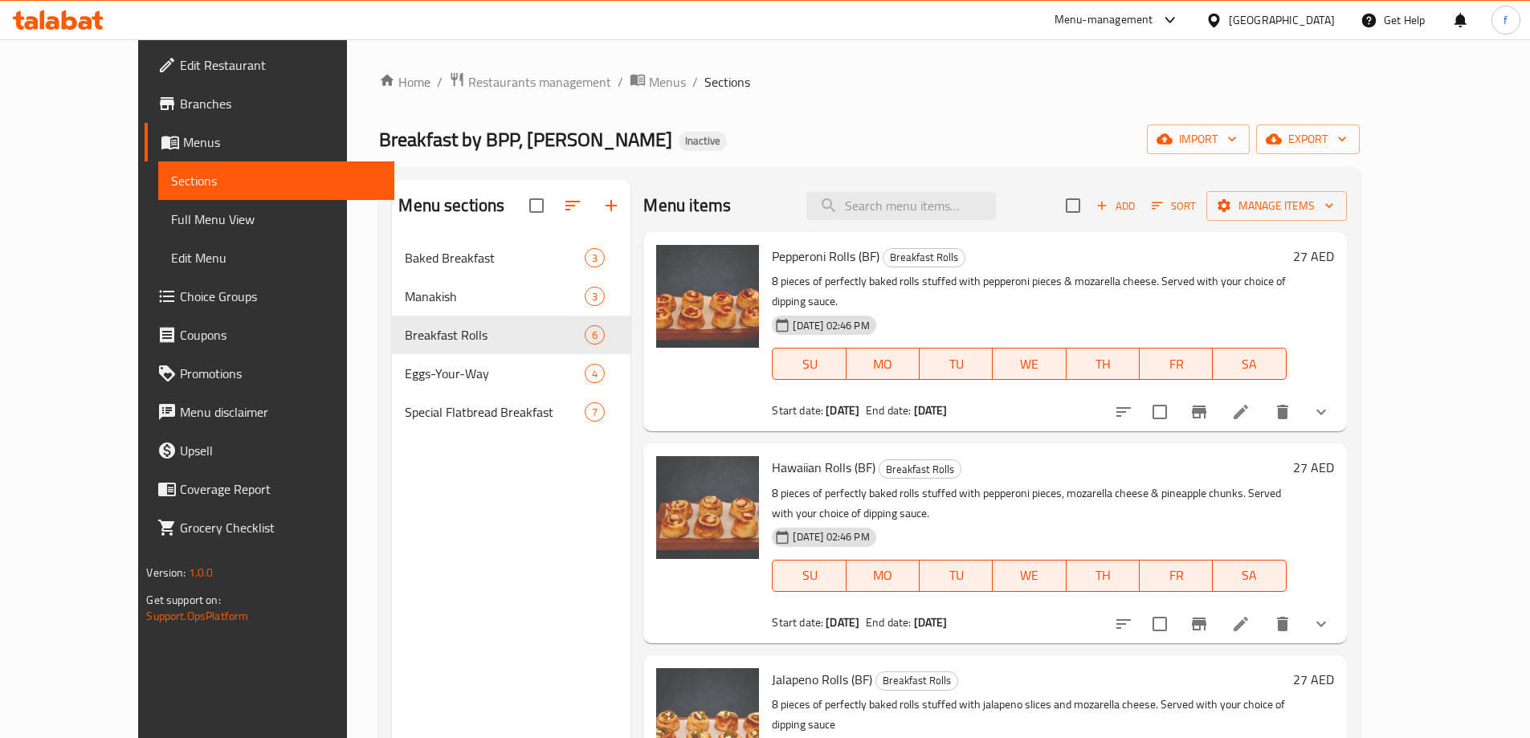
click at [183, 150] on span "Menus" at bounding box center [282, 141] width 198 height 19
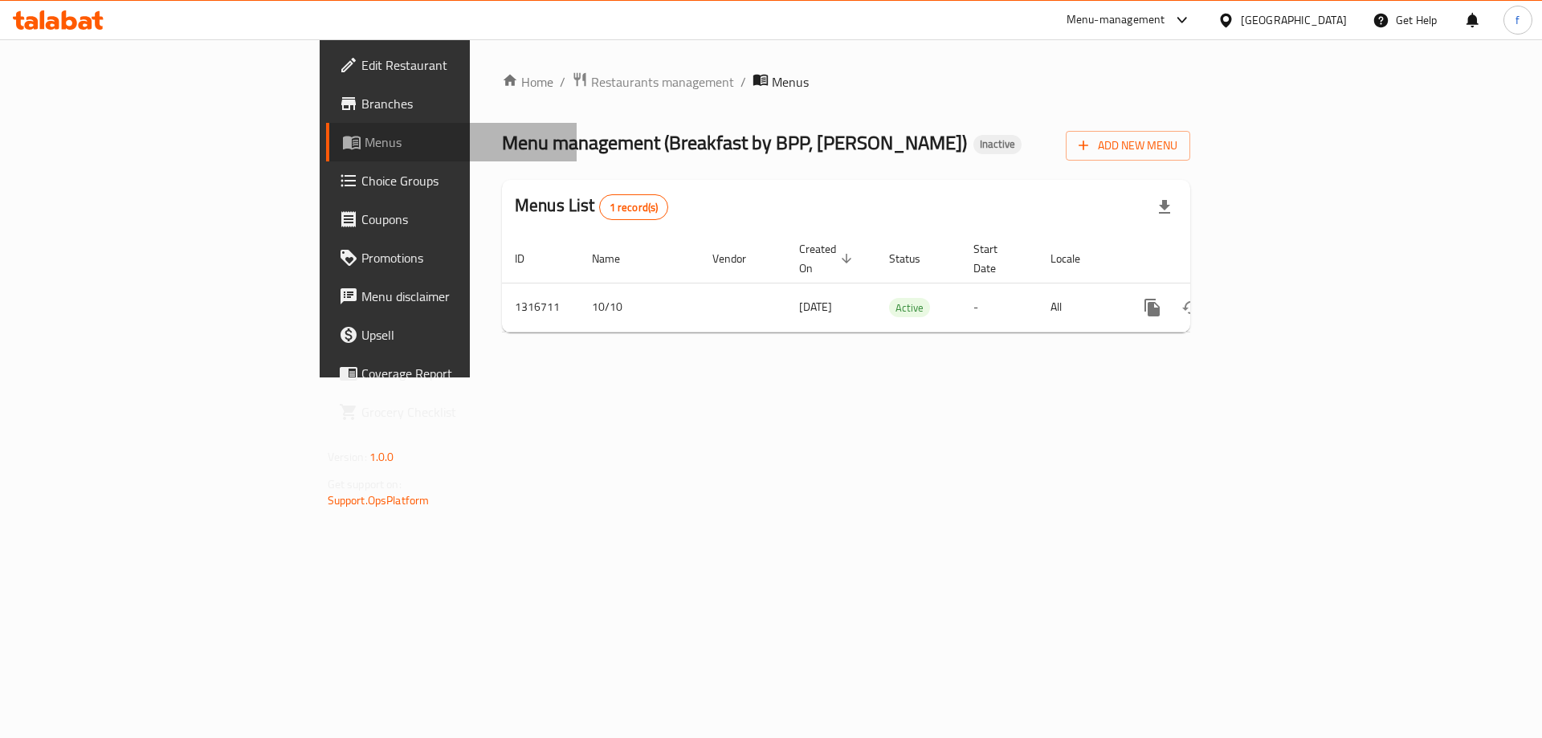
click at [365, 148] on span "Menus" at bounding box center [465, 141] width 200 height 19
click at [361, 112] on span "Branches" at bounding box center [462, 103] width 203 height 19
